Goal: Transaction & Acquisition: Download file/media

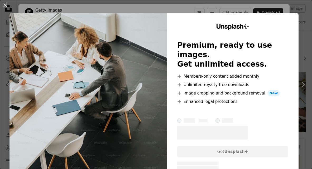
scroll to position [769, 0]
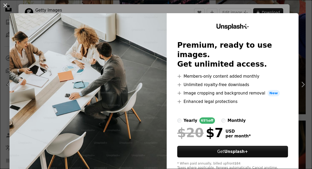
click at [303, 5] on div "An X shape Unsplash+ Premium, ready to use images. Get unlimited access. A plus…" at bounding box center [156, 84] width 312 height 169
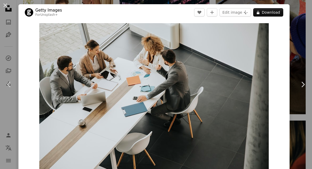
click at [297, 52] on div "An X shape Chevron left Chevron right Getty Images For Unsplash+ A heart A plus…" at bounding box center [156, 84] width 312 height 169
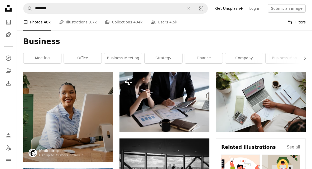
click at [291, 28] on button "Filters Filters" at bounding box center [296, 22] width 18 height 17
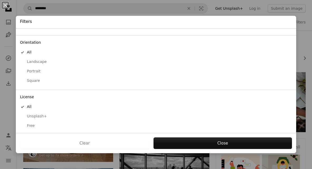
scroll to position [40, 0]
click at [42, 125] on div "Free" at bounding box center [156, 123] width 272 height 5
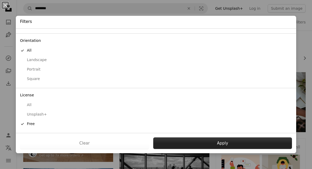
click at [186, 142] on button "Apply" at bounding box center [222, 143] width 139 height 12
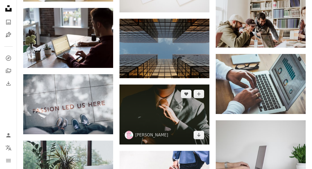
scroll to position [3611, 0]
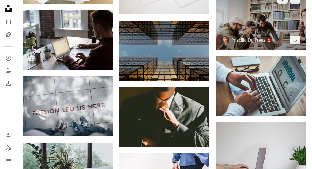
click at [232, 19] on img at bounding box center [260, 20] width 90 height 60
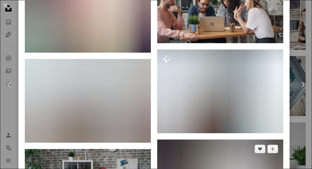
scroll to position [1372, 0]
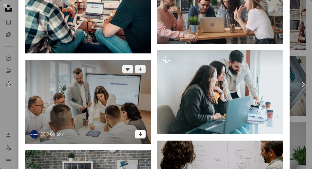
click at [141, 139] on link "Arrow pointing down" at bounding box center [140, 134] width 11 height 8
